Goal: Information Seeking & Learning: Learn about a topic

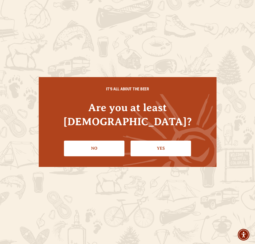
click at [138, 140] on link "Yes" at bounding box center [161, 147] width 61 height 15
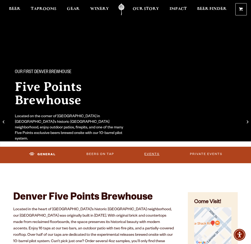
click at [151, 152] on link "Events" at bounding box center [152, 154] width 19 height 11
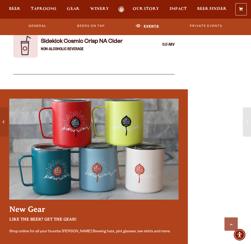
scroll to position [1461, 0]
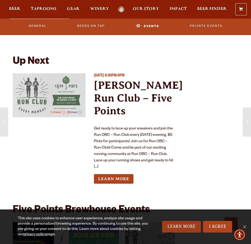
click at [179, 226] on link "Learn More" at bounding box center [181, 227] width 39 height 12
click at [246, 224] on span "Cookie Notice" at bounding box center [244, 226] width 5 height 5
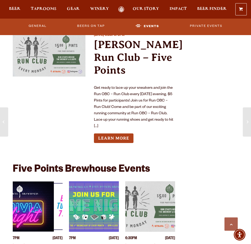
scroll to position [1540, 0]
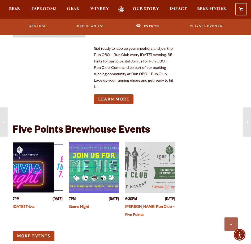
click at [36, 157] on img "View event details" at bounding box center [38, 167] width 50 height 50
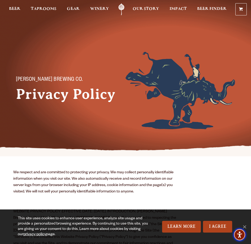
click at [245, 226] on span "Accessibility Menu" at bounding box center [239, 234] width 19 height 19
click at [245, 223] on div "This site uses cookies to enhance user experience, analyze site usage and provi…" at bounding box center [125, 226] width 251 height 35
click at [245, 224] on span "Cookie Notice" at bounding box center [244, 226] width 5 height 5
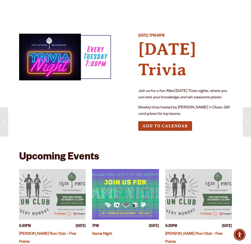
click at [201, 119] on div "[DATE] 7PM-10PM [DATE] Trivia Join us for a fun-filled [DATE] Trivia nights, wh…" at bounding box center [185, 86] width 94 height 106
click at [105, 125] on div at bounding box center [66, 83] width 94 height 101
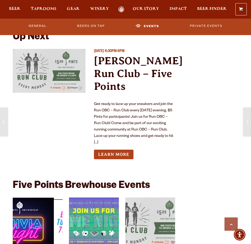
scroll to position [1487, 0]
